Goal: Find specific page/section: Find specific page/section

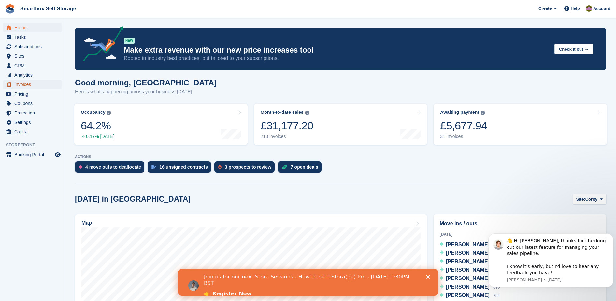
click at [44, 84] on span "Invoices" at bounding box center [33, 84] width 39 height 9
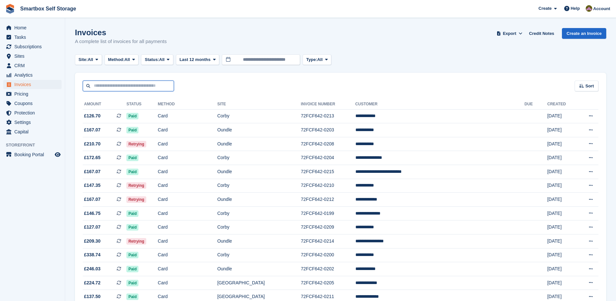
click at [146, 84] on input "text" at bounding box center [128, 85] width 91 height 11
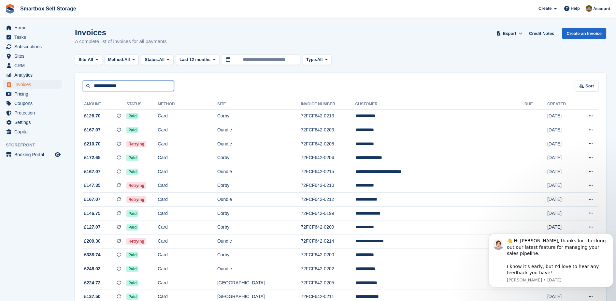
type input "**********"
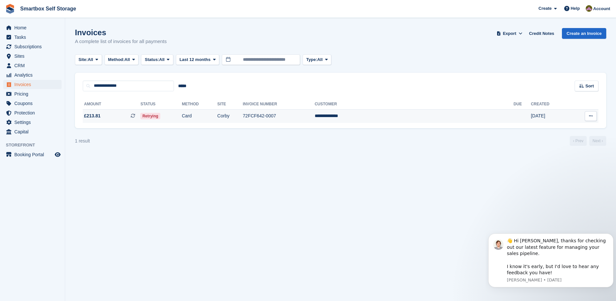
click at [243, 116] on td "Corby" at bounding box center [229, 116] width 25 height 14
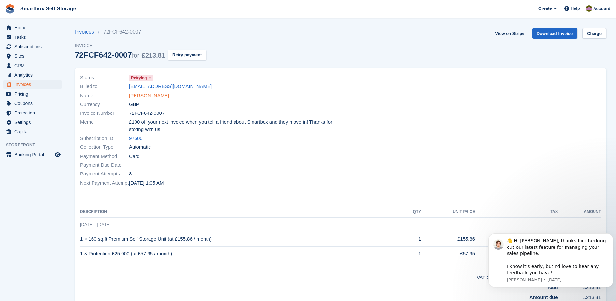
click at [155, 96] on link "Ross muggleton" at bounding box center [149, 95] width 40 height 7
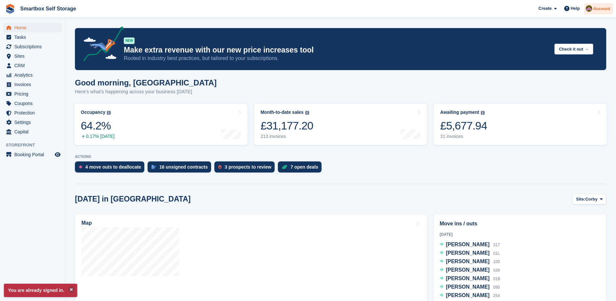
click at [597, 7] on span "Account" at bounding box center [601, 9] width 17 height 7
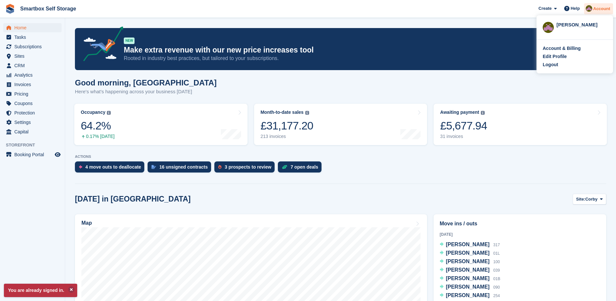
click at [598, 9] on span "Account" at bounding box center [601, 9] width 17 height 7
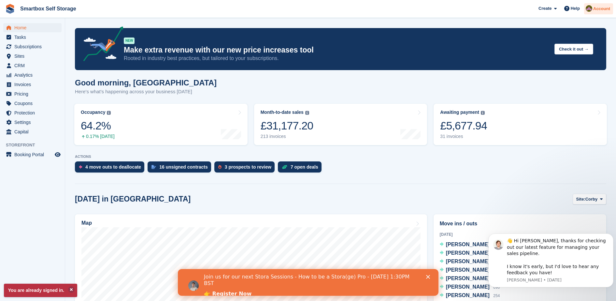
click at [596, 9] on span "Account" at bounding box center [601, 9] width 17 height 7
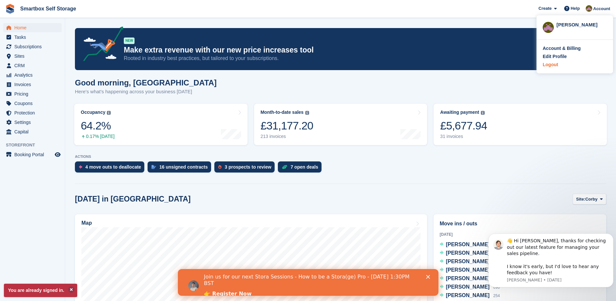
click at [568, 66] on div "Logout" at bounding box center [575, 64] width 64 height 7
